Goal: Task Accomplishment & Management: Check status

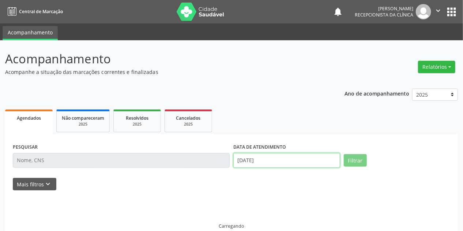
click at [246, 159] on input "[DATE]" at bounding box center [286, 160] width 107 height 15
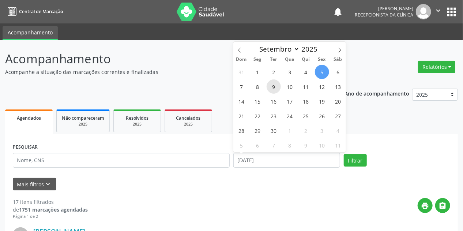
click at [272, 85] on span "9" at bounding box center [274, 86] width 14 height 14
type input "[DATE]"
click at [272, 85] on span "9" at bounding box center [274, 86] width 14 height 14
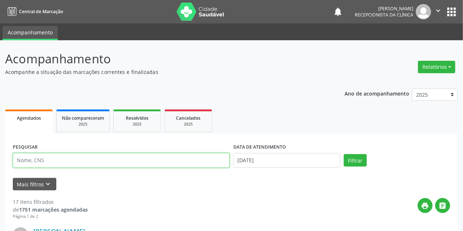
click at [97, 154] on input "text" at bounding box center [121, 160] width 217 height 15
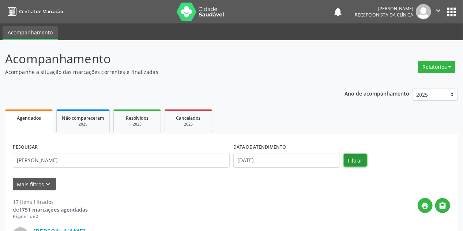
click at [356, 159] on button "Filtrar" at bounding box center [355, 160] width 23 height 12
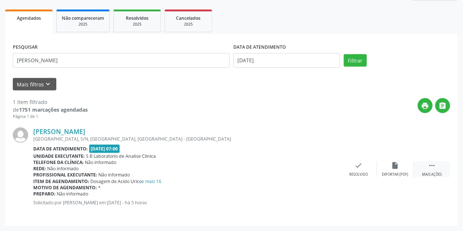
click at [430, 165] on icon "" at bounding box center [432, 165] width 8 height 8
click at [323, 167] on icon "print" at bounding box center [322, 165] width 8 height 8
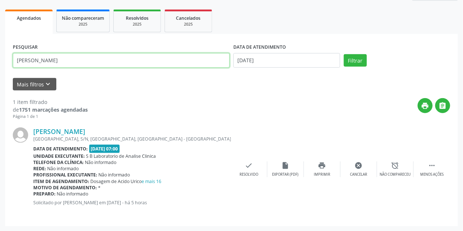
drag, startPoint x: 44, startPoint y: 61, endPoint x: 0, endPoint y: 70, distance: 44.9
click at [0, 70] on div "Acompanhamento Acompanhe a situação das marcações correntes e finalizadas Relat…" at bounding box center [231, 85] width 463 height 291
type input "[PERSON_NAME]"
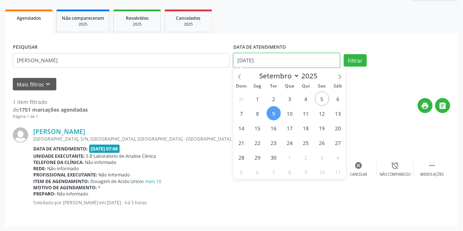
click at [258, 53] on div "DATA DE ATENDIMENTO [DATE]" at bounding box center [286, 55] width 107 height 26
click at [290, 127] on span "17" at bounding box center [290, 128] width 14 height 14
type input "[DATE]"
click at [290, 127] on span "17" at bounding box center [290, 128] width 14 height 14
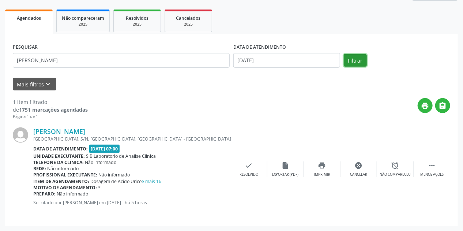
click at [357, 59] on button "Filtrar" at bounding box center [355, 60] width 23 height 12
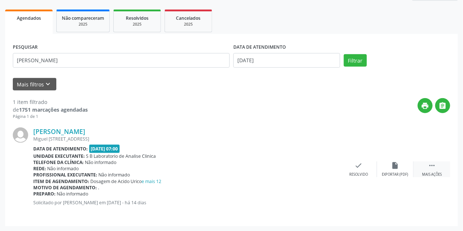
click at [429, 167] on icon "" at bounding box center [432, 165] width 8 height 8
click at [324, 168] on div "print Imprimir" at bounding box center [322, 169] width 37 height 16
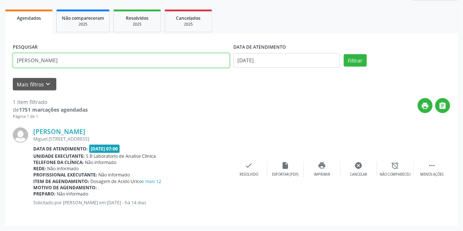
drag, startPoint x: 48, startPoint y: 60, endPoint x: 0, endPoint y: 71, distance: 49.1
click at [0, 71] on div "Acompanhamento Acompanhe a situação das marcações correntes e finalizadas Relat…" at bounding box center [231, 85] width 463 height 291
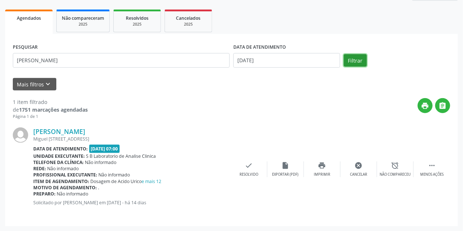
click at [358, 62] on button "Filtrar" at bounding box center [355, 60] width 23 height 12
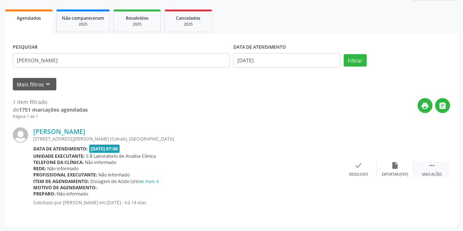
click at [432, 168] on icon "" at bounding box center [432, 165] width 8 height 8
click at [324, 168] on icon "print" at bounding box center [322, 165] width 8 height 8
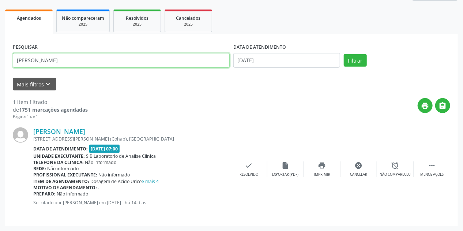
drag, startPoint x: 64, startPoint y: 60, endPoint x: 0, endPoint y: 66, distance: 63.9
click at [0, 66] on div "Acompanhamento Acompanhe a situação das marcações correntes e finalizadas Relat…" at bounding box center [231, 85] width 463 height 291
click at [344, 54] on button "Filtrar" at bounding box center [355, 60] width 23 height 12
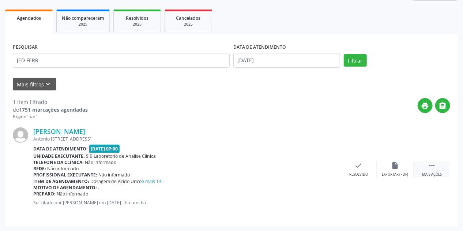
click at [429, 168] on icon "" at bounding box center [432, 165] width 8 height 8
click at [328, 168] on div "print Imprimir" at bounding box center [322, 169] width 37 height 16
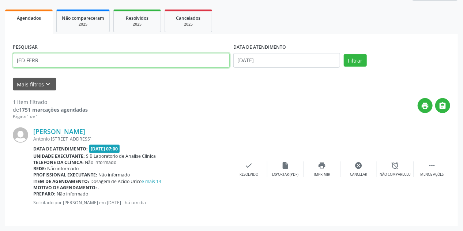
drag, startPoint x: 50, startPoint y: 59, endPoint x: 0, endPoint y: 69, distance: 51.4
click at [0, 69] on div "Acompanhamento Acompanhe a situação das marcações correntes e finalizadas Relat…" at bounding box center [231, 85] width 463 height 291
click at [344, 54] on button "Filtrar" at bounding box center [355, 60] width 23 height 12
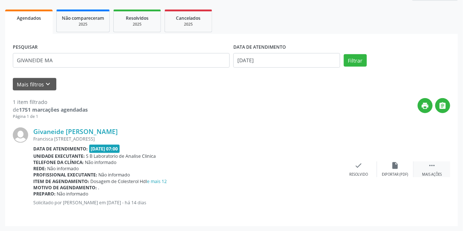
click at [438, 165] on div " Mais ações" at bounding box center [432, 169] width 37 height 16
click at [328, 168] on div "print Imprimir" at bounding box center [322, 169] width 37 height 16
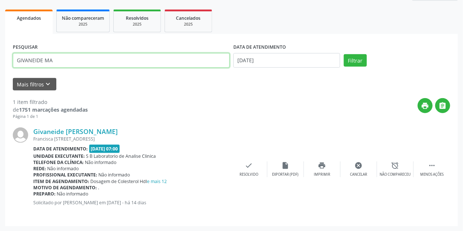
drag, startPoint x: 27, startPoint y: 68, endPoint x: 0, endPoint y: 78, distance: 28.3
click at [0, 78] on div "Acompanhamento Acompanhe a situação das marcações correntes e finalizadas Relat…" at bounding box center [231, 85] width 463 height 291
click at [344, 54] on button "Filtrar" at bounding box center [355, 60] width 23 height 12
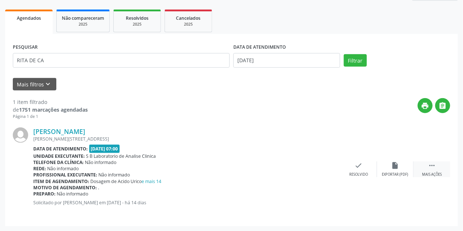
click at [433, 168] on icon "" at bounding box center [432, 165] width 8 height 8
click at [326, 170] on div "print Imprimir" at bounding box center [322, 169] width 37 height 16
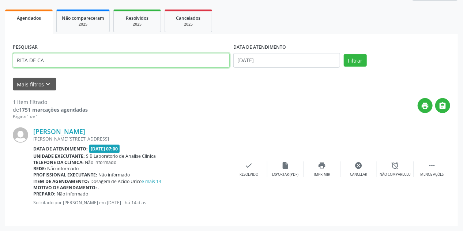
drag, startPoint x: 66, startPoint y: 54, endPoint x: 0, endPoint y: 70, distance: 67.7
click at [0, 70] on div "Acompanhamento Acompanhe a situação das marcações correntes e finalizadas Relat…" at bounding box center [231, 85] width 463 height 291
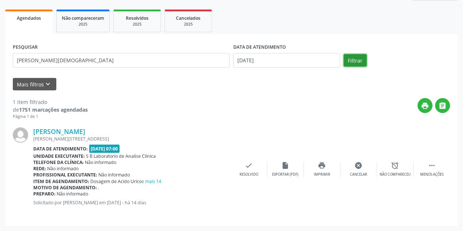
click at [355, 60] on button "Filtrar" at bounding box center [355, 60] width 23 height 12
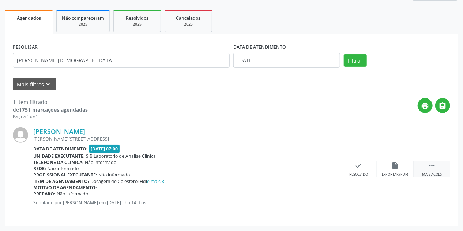
click at [427, 170] on div " Mais ações" at bounding box center [432, 169] width 37 height 16
click at [325, 168] on icon "print" at bounding box center [322, 165] width 8 height 8
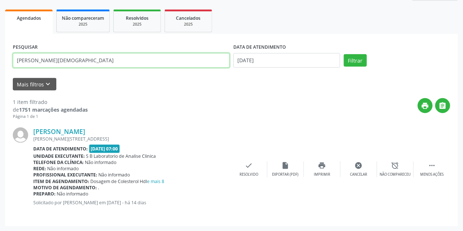
drag, startPoint x: 23, startPoint y: 60, endPoint x: 0, endPoint y: 68, distance: 25.0
click at [0, 68] on div "Acompanhamento Acompanhe a situação das marcações correntes e finalizadas Relat…" at bounding box center [231, 85] width 463 height 291
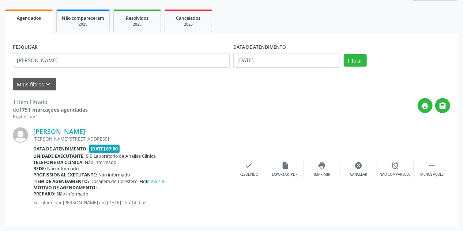
click at [354, 67] on div "PESQUISAR [PERSON_NAME] DATA DE ATENDIMENTO [DATE] Filtrar" at bounding box center [231, 57] width 441 height 31
click at [353, 61] on button "Filtrar" at bounding box center [355, 60] width 23 height 12
click at [433, 168] on icon "" at bounding box center [432, 165] width 8 height 8
click at [331, 168] on div "print Imprimir" at bounding box center [322, 169] width 37 height 16
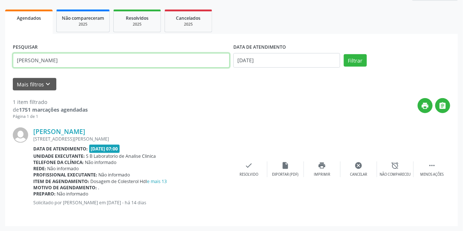
drag, startPoint x: 8, startPoint y: 63, endPoint x: 0, endPoint y: 66, distance: 8.1
click at [0, 66] on div "Acompanhamento Acompanhe a situação das marcações correntes e finalizadas Relat…" at bounding box center [231, 85] width 463 height 291
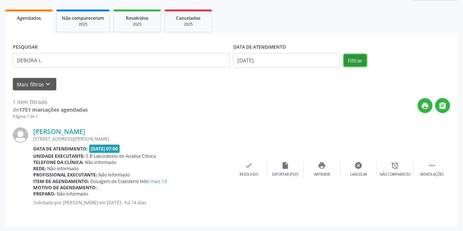
click at [360, 65] on button "Filtrar" at bounding box center [355, 60] width 23 height 12
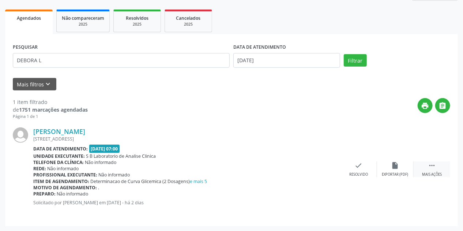
click at [437, 169] on div " Mais ações" at bounding box center [432, 169] width 37 height 16
click at [317, 169] on div "print Imprimir" at bounding box center [322, 169] width 37 height 16
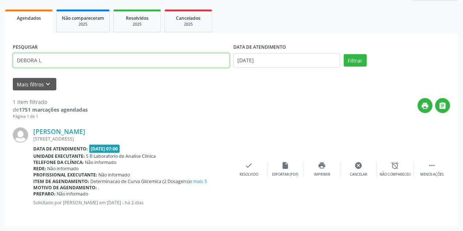
drag, startPoint x: 44, startPoint y: 60, endPoint x: 0, endPoint y: 71, distance: 44.8
click at [0, 70] on div "Acompanhamento Acompanhe a situação das marcações correntes e finalizadas Relat…" at bounding box center [231, 85] width 463 height 291
click at [344, 54] on button "Filtrar" at bounding box center [355, 60] width 23 height 12
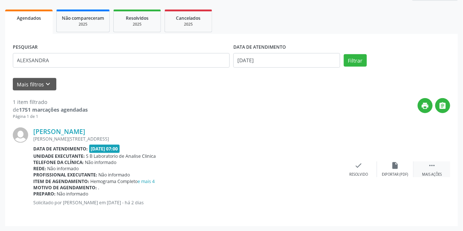
click at [437, 166] on div " Mais ações" at bounding box center [432, 169] width 37 height 16
click at [320, 168] on icon "print" at bounding box center [322, 165] width 8 height 8
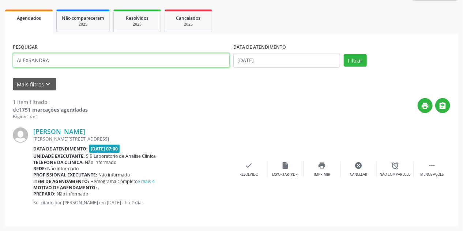
drag, startPoint x: 8, startPoint y: 71, endPoint x: 0, endPoint y: 78, distance: 11.1
click at [0, 78] on div "Acompanhamento Acompanhe a situação das marcações correntes e finalizadas Relat…" at bounding box center [231, 85] width 463 height 291
click at [344, 54] on button "Filtrar" at bounding box center [355, 60] width 23 height 12
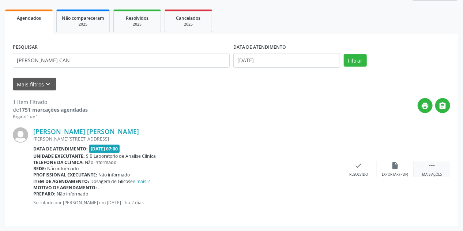
click at [432, 166] on icon "" at bounding box center [432, 165] width 8 height 8
click at [330, 164] on div "print Imprimir" at bounding box center [322, 169] width 37 height 16
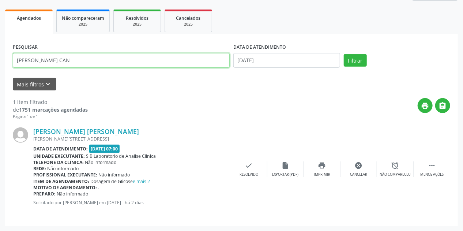
drag, startPoint x: 95, startPoint y: 64, endPoint x: 0, endPoint y: 71, distance: 95.3
click at [0, 71] on div "Acompanhamento Acompanhe a situação das marcações correntes e finalizadas Relat…" at bounding box center [231, 85] width 463 height 291
click at [344, 54] on button "Filtrar" at bounding box center [355, 60] width 23 height 12
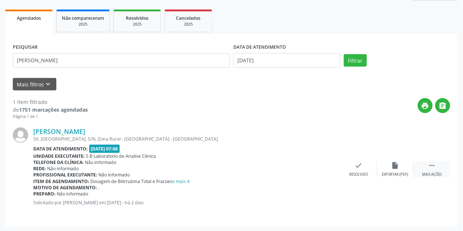
click at [432, 169] on div " Mais ações" at bounding box center [432, 169] width 37 height 16
click at [332, 169] on div "print Imprimir" at bounding box center [322, 169] width 37 height 16
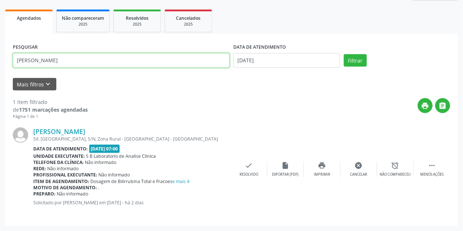
drag, startPoint x: 56, startPoint y: 59, endPoint x: 0, endPoint y: 71, distance: 57.0
click at [0, 71] on div "Acompanhamento Acompanhe a situação das marcações correntes e finalizadas Relat…" at bounding box center [231, 85] width 463 height 291
type input "[PERSON_NAME]"
click at [344, 54] on button "Filtrar" at bounding box center [355, 60] width 23 height 12
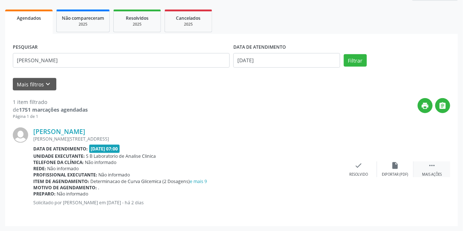
click at [432, 168] on icon "" at bounding box center [432, 165] width 8 height 8
click at [329, 165] on div "print Imprimir" at bounding box center [322, 169] width 37 height 16
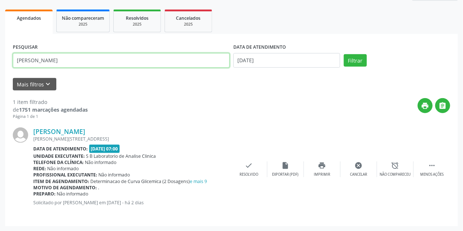
drag, startPoint x: 98, startPoint y: 67, endPoint x: 0, endPoint y: 60, distance: 98.2
click at [0, 59] on div "Acompanhamento Acompanhe a situação das marcações correntes e finalizadas Relat…" at bounding box center [231, 85] width 463 height 291
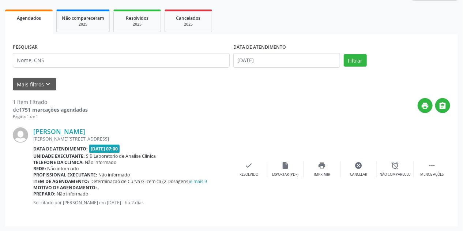
click at [159, 92] on div "1 item filtrado de 1751 marcações agendadas Página 1 de 1 print  [PERSON_NAME]…" at bounding box center [231, 154] width 437 height 128
